Goal: Information Seeking & Learning: Learn about a topic

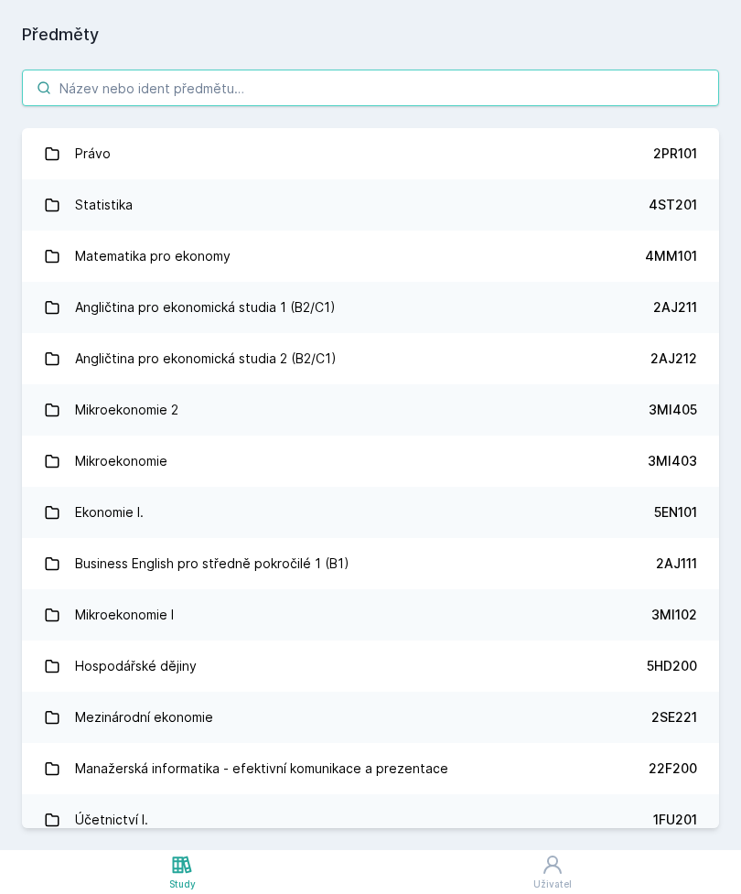
click at [488, 70] on input "search" at bounding box center [371, 88] width 698 height 37
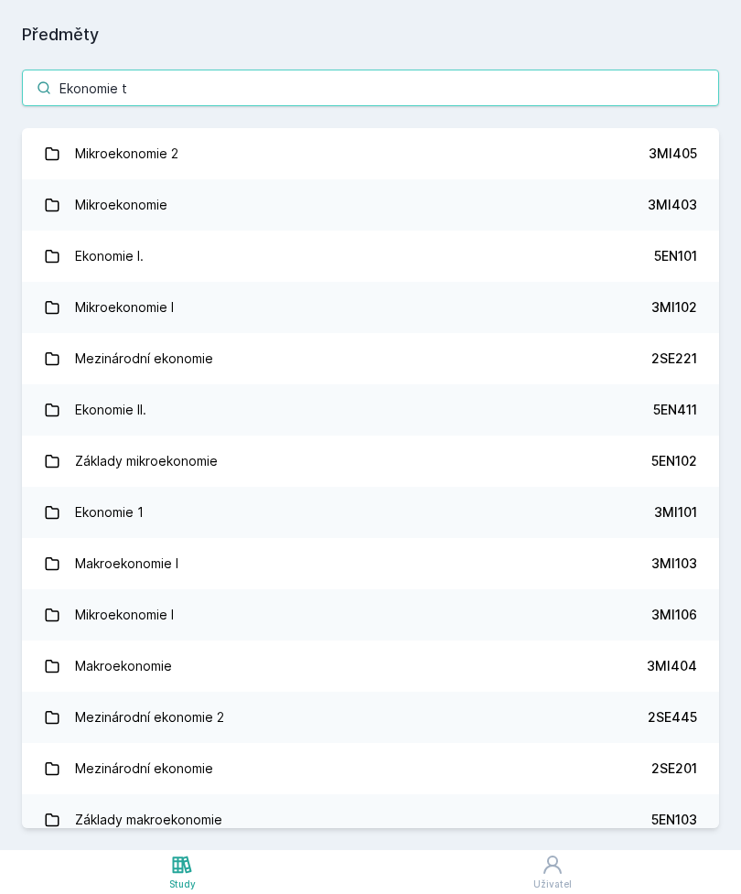
type input "Ekonomie tr"
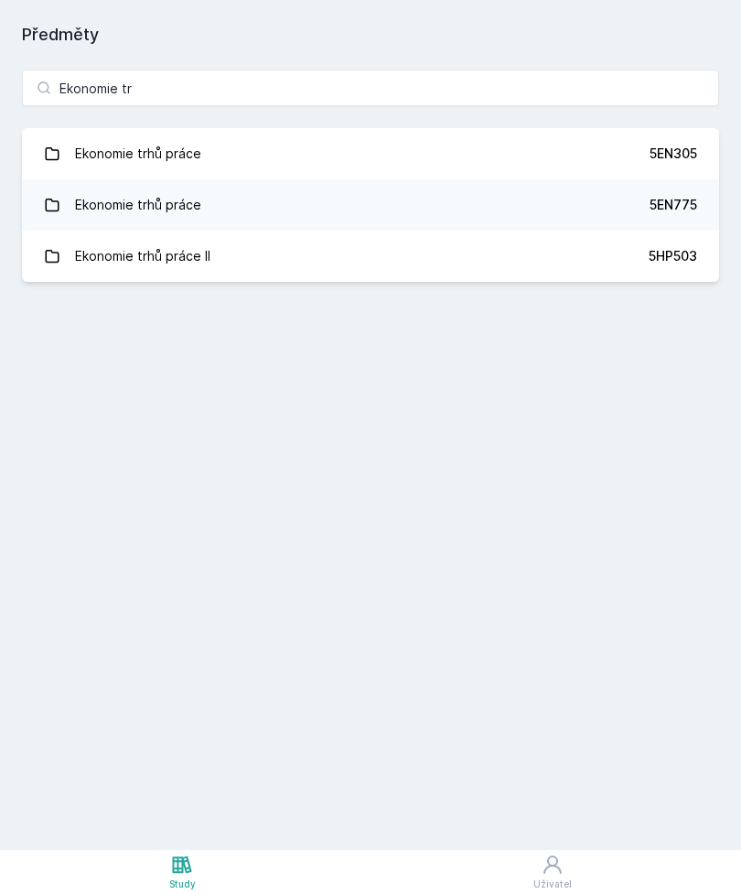
click at [540, 143] on link "Ekonomie trhů práce 5EN305" at bounding box center [371, 153] width 698 height 51
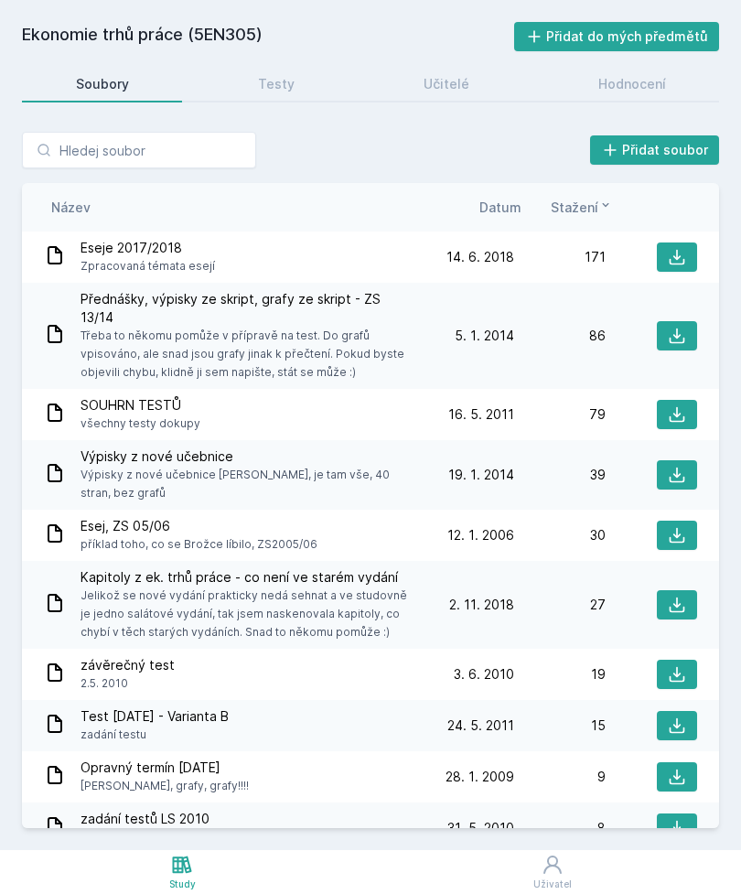
click at [649, 75] on div "Hodnocení" at bounding box center [633, 84] width 68 height 18
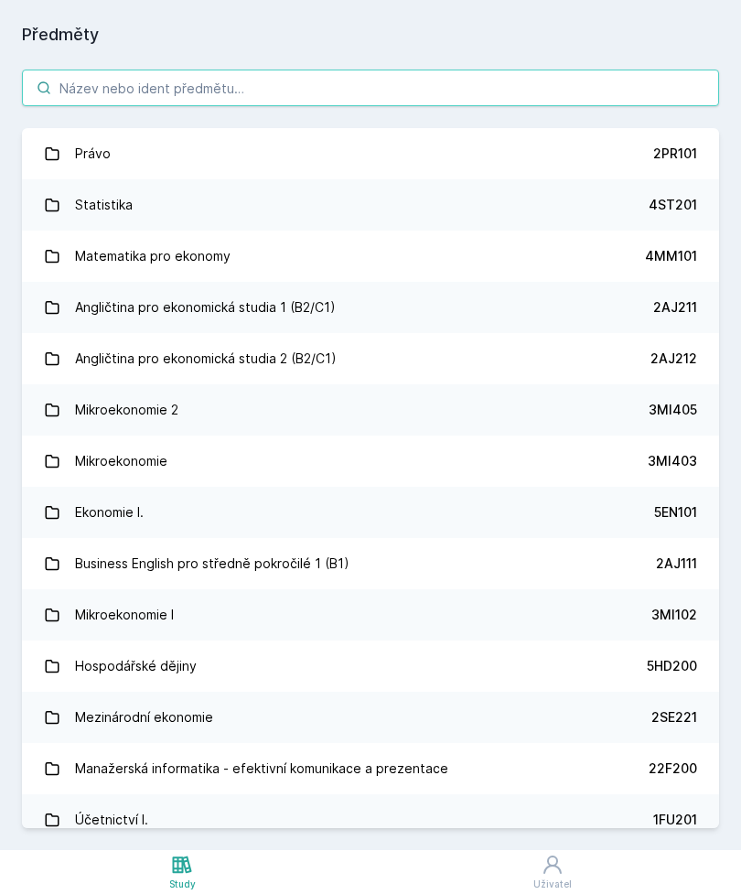
click at [458, 98] on input "search" at bounding box center [371, 88] width 698 height 37
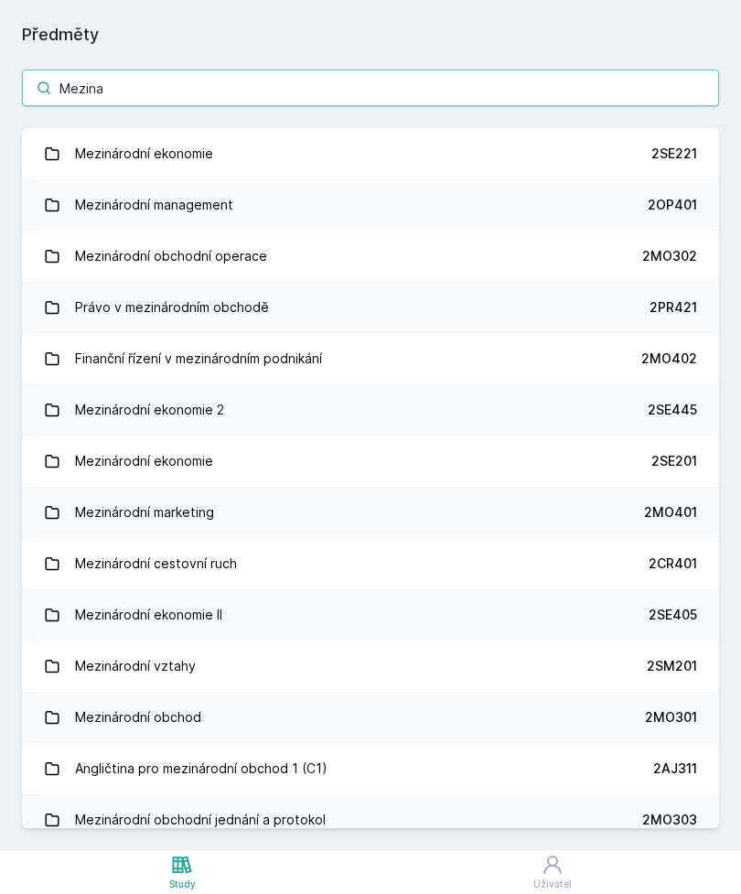
type input "[PERSON_NAME]"
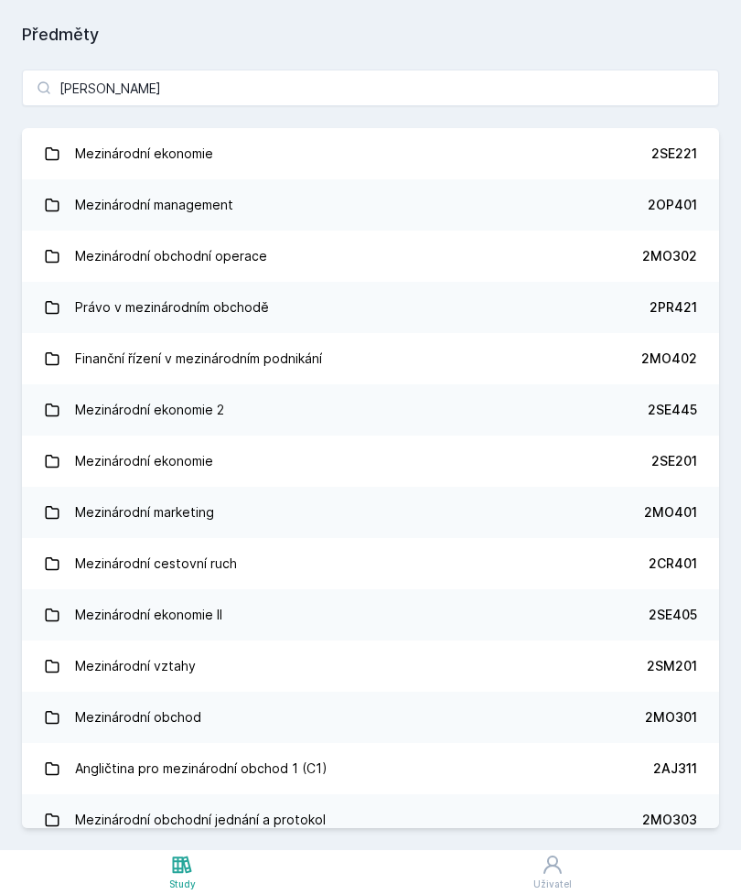
click at [611, 157] on link "Mezinárodní ekonomie 2SE221" at bounding box center [371, 153] width 698 height 51
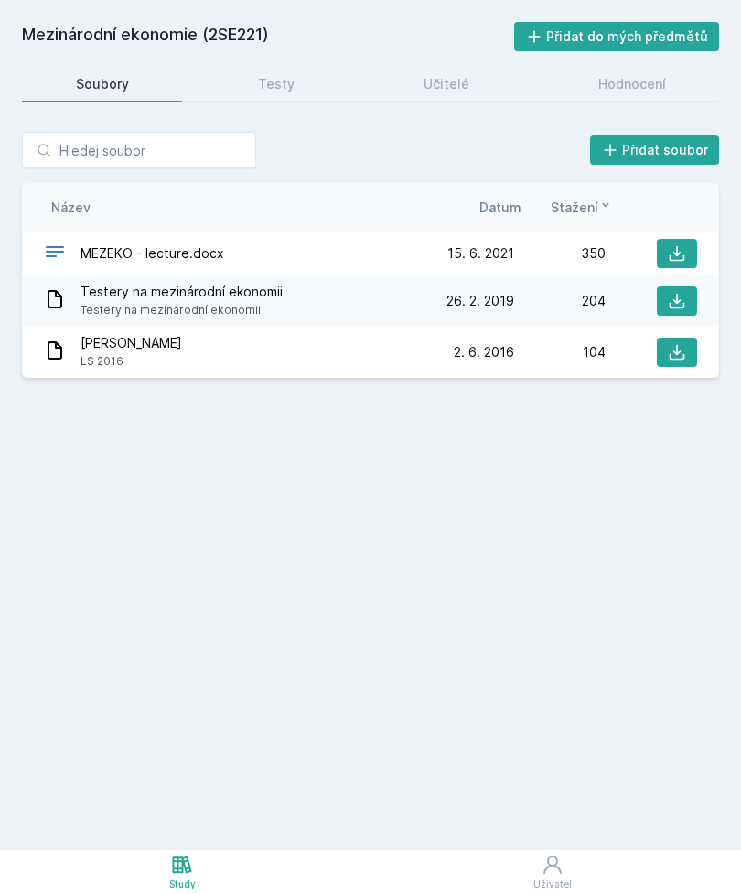
click at [468, 81] on link "Učitelé" at bounding box center [446, 84] width 153 height 37
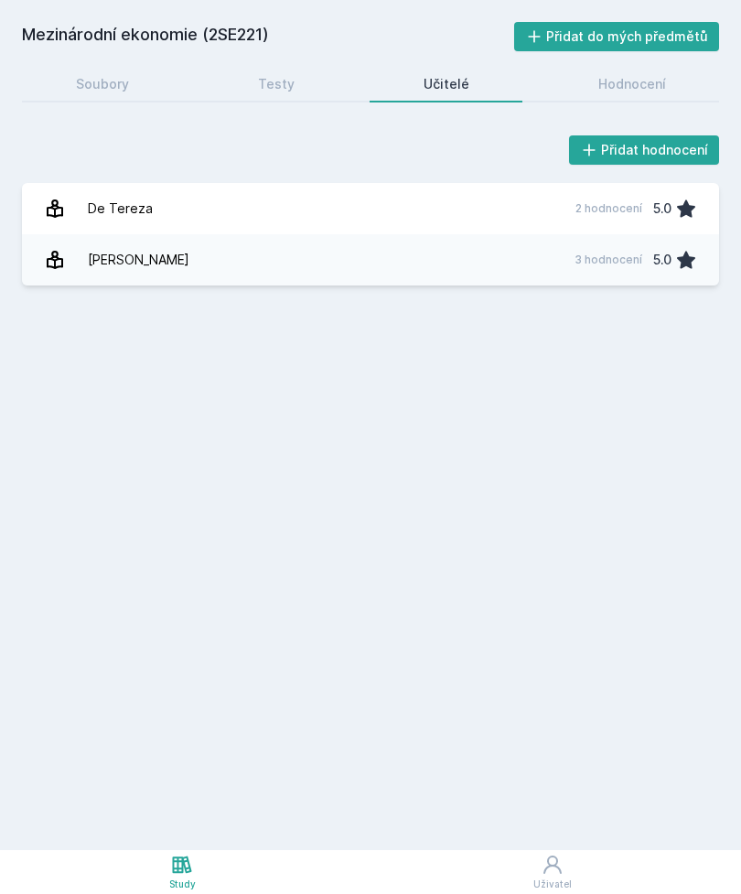
click at [641, 87] on div "Hodnocení" at bounding box center [633, 84] width 68 height 18
click at [190, 861] on icon at bounding box center [182, 865] width 22 height 22
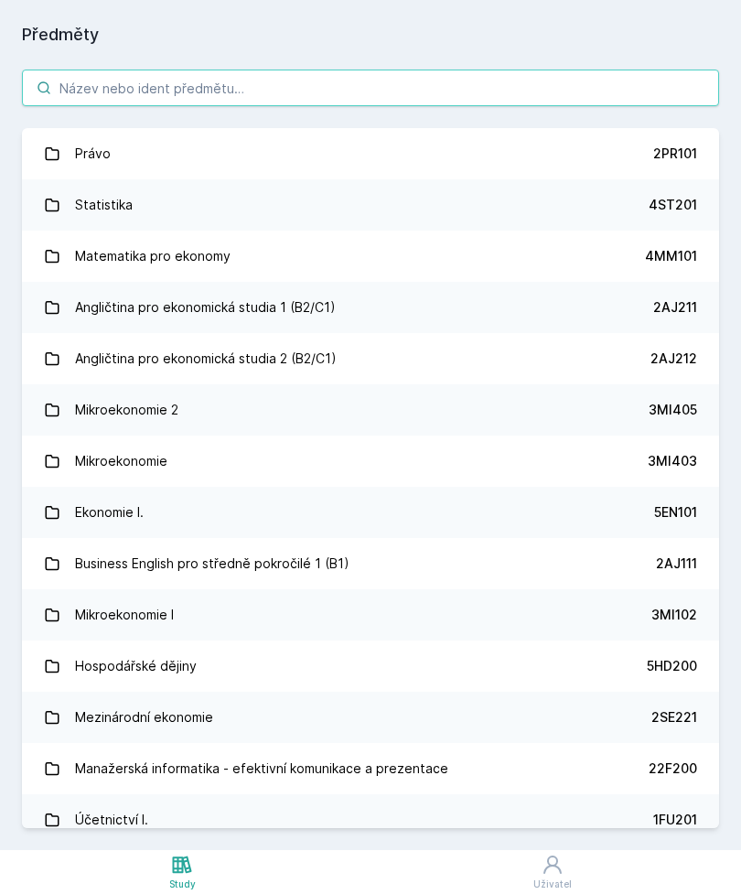
click at [430, 79] on input "search" at bounding box center [371, 88] width 698 height 37
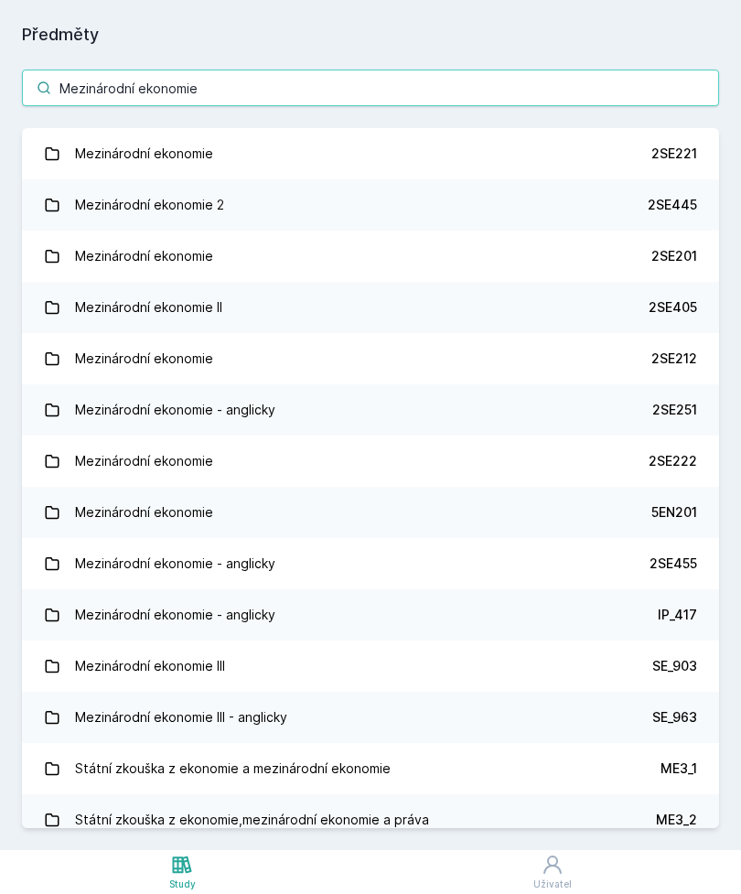
click at [478, 96] on input "Mezinárodní ekonomie" at bounding box center [371, 88] width 698 height 37
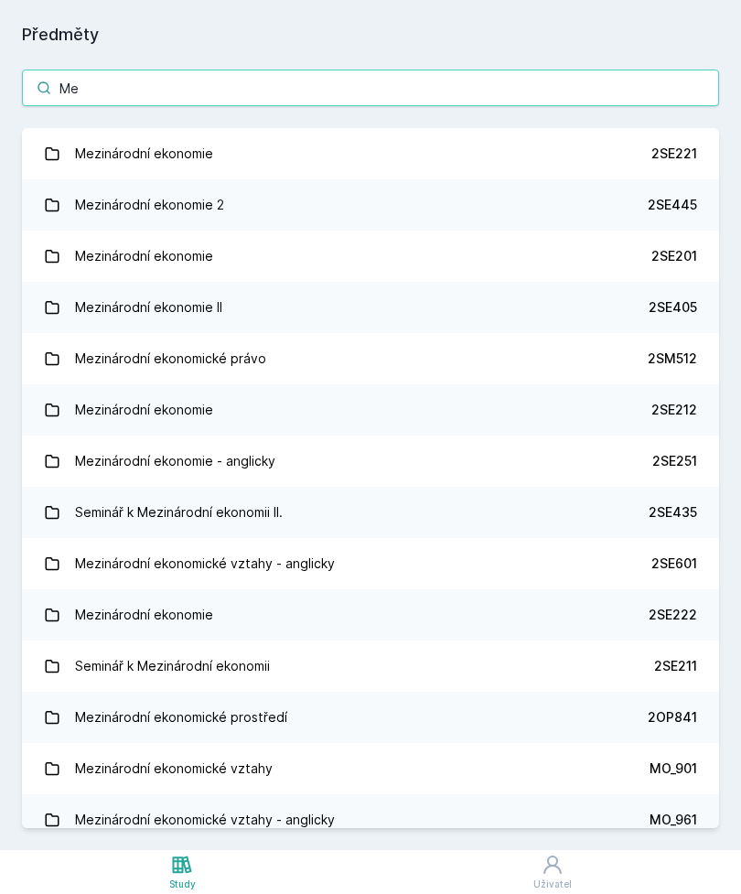
type input "M"
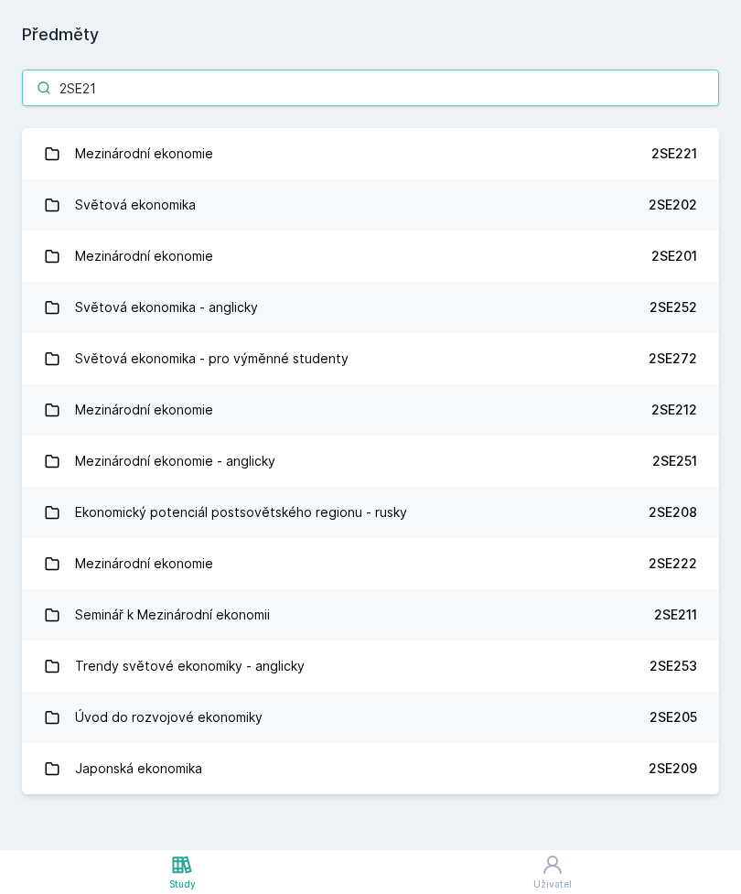
type input "2SE212"
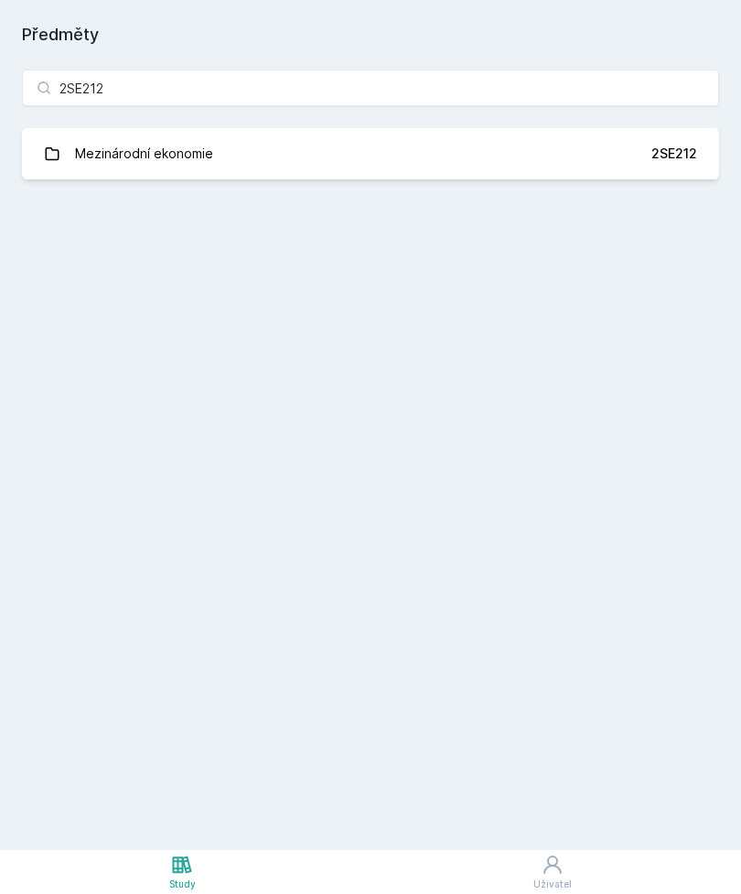
click at [603, 159] on link "Mezinárodní ekonomie 2SE212" at bounding box center [371, 153] width 698 height 51
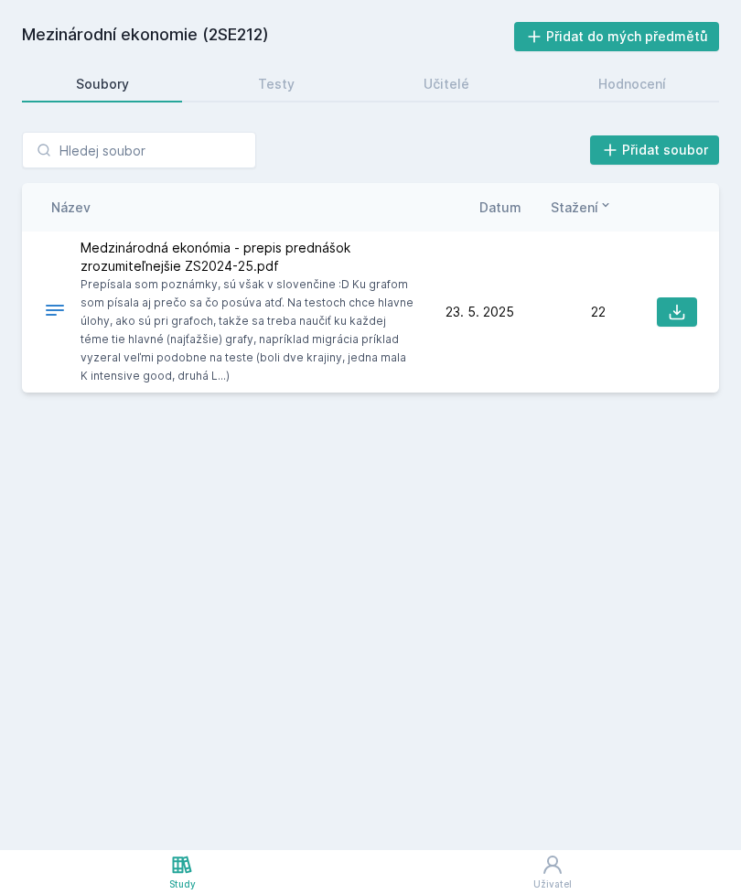
click at [689, 303] on button at bounding box center [677, 312] width 40 height 29
